Goal: Go to known website: Access a specific website the user already knows

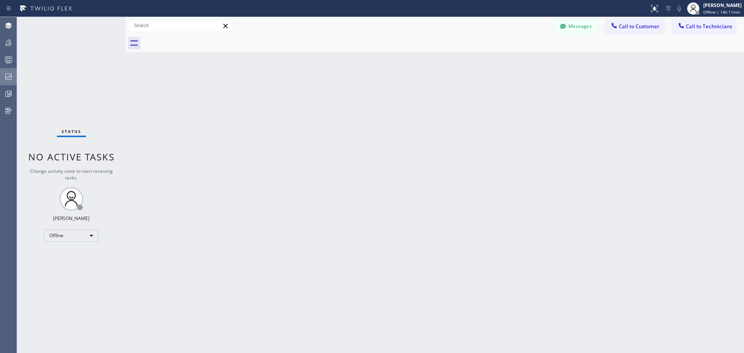
click at [7, 77] on icon at bounding box center [8, 76] width 9 height 9
